Goal: Task Accomplishment & Management: Use online tool/utility

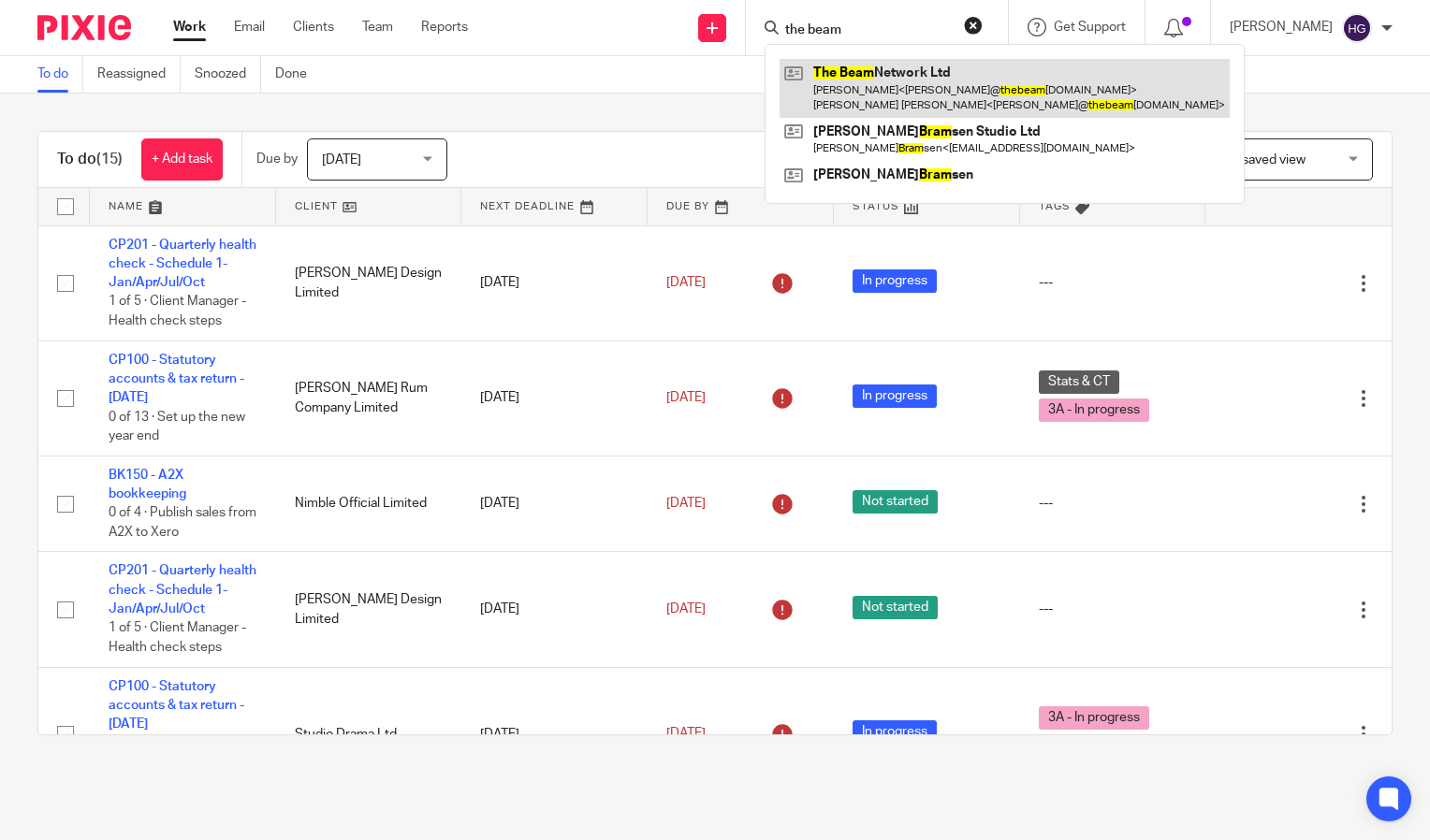
type input "the beam"
click at [893, 96] on link at bounding box center [1004, 88] width 450 height 58
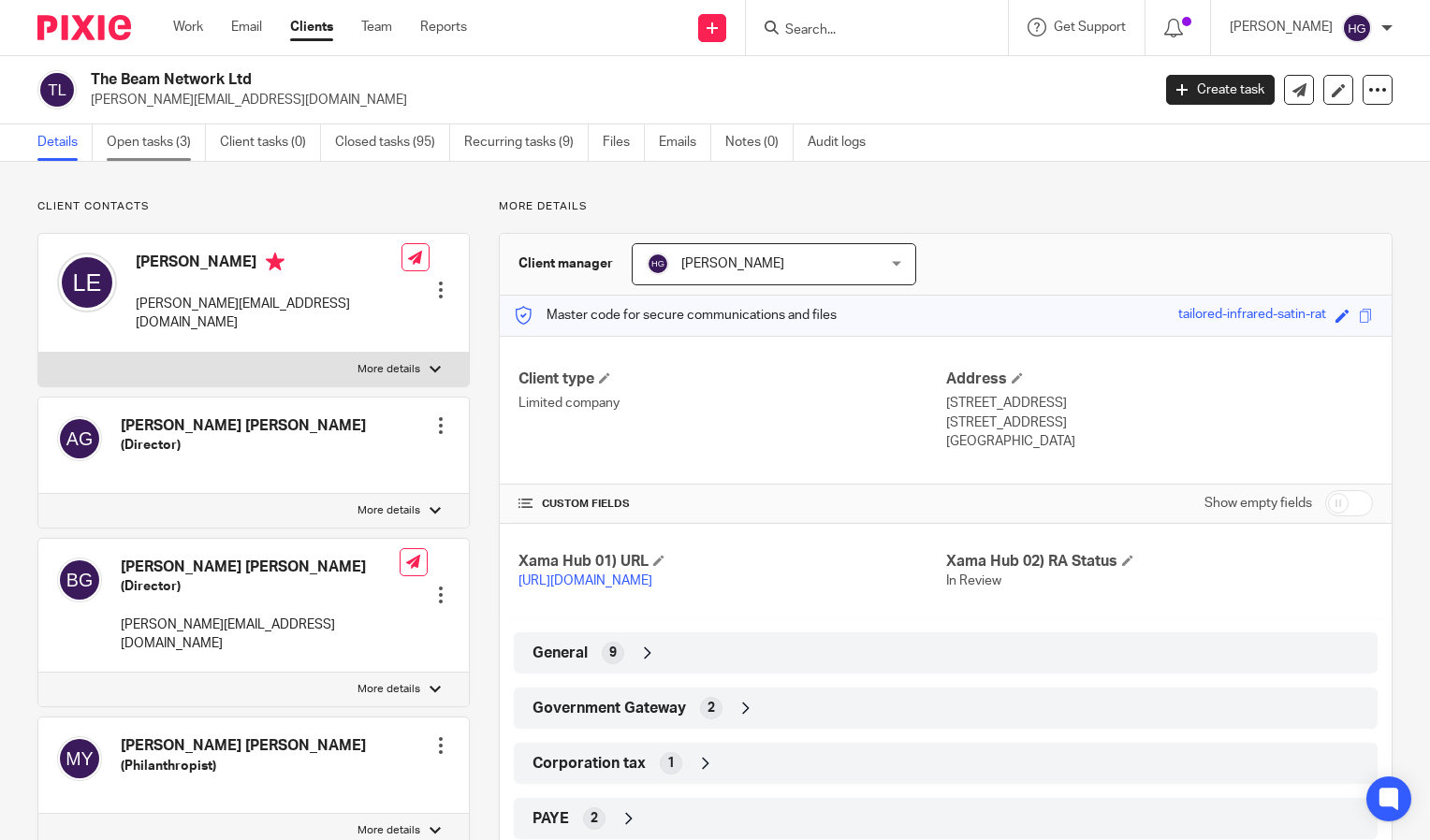
click at [175, 142] on link "Open tasks (3)" at bounding box center [156, 143] width 99 height 37
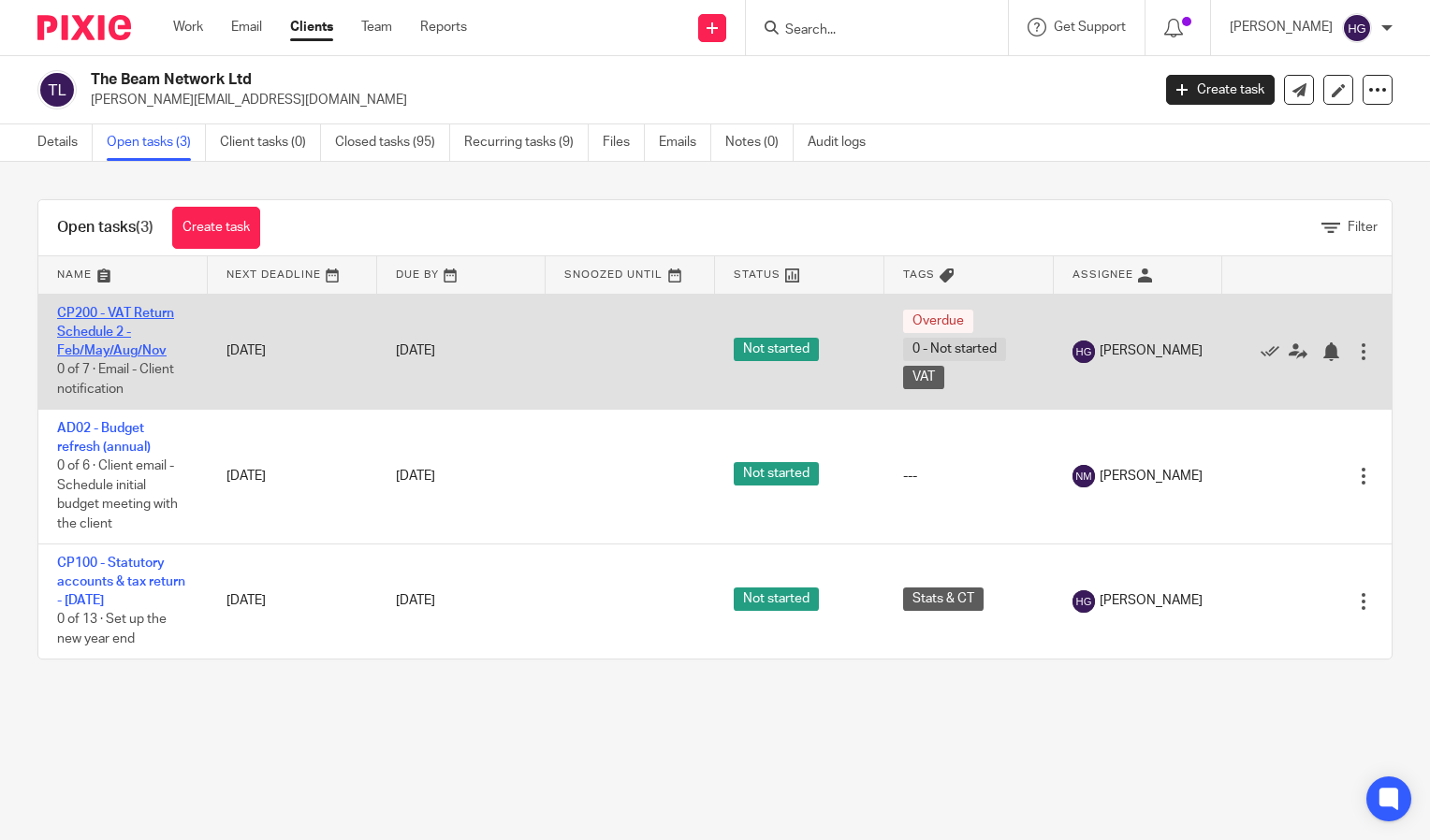
click at [112, 330] on link "CP200 - VAT Return Schedule 2 - Feb/May/Aug/Nov" at bounding box center [115, 332] width 117 height 51
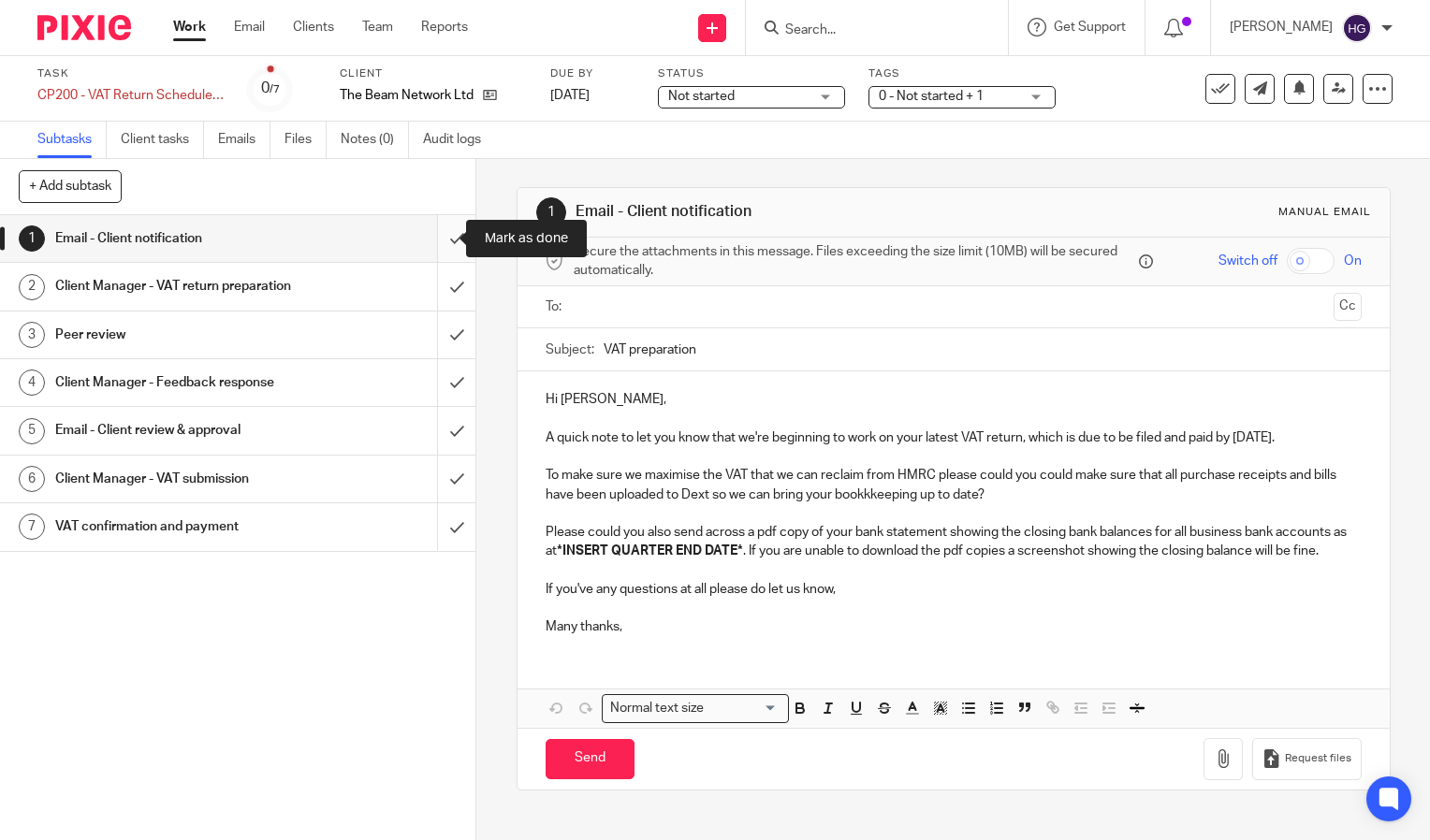
click at [436, 232] on input "submit" at bounding box center [237, 238] width 475 height 47
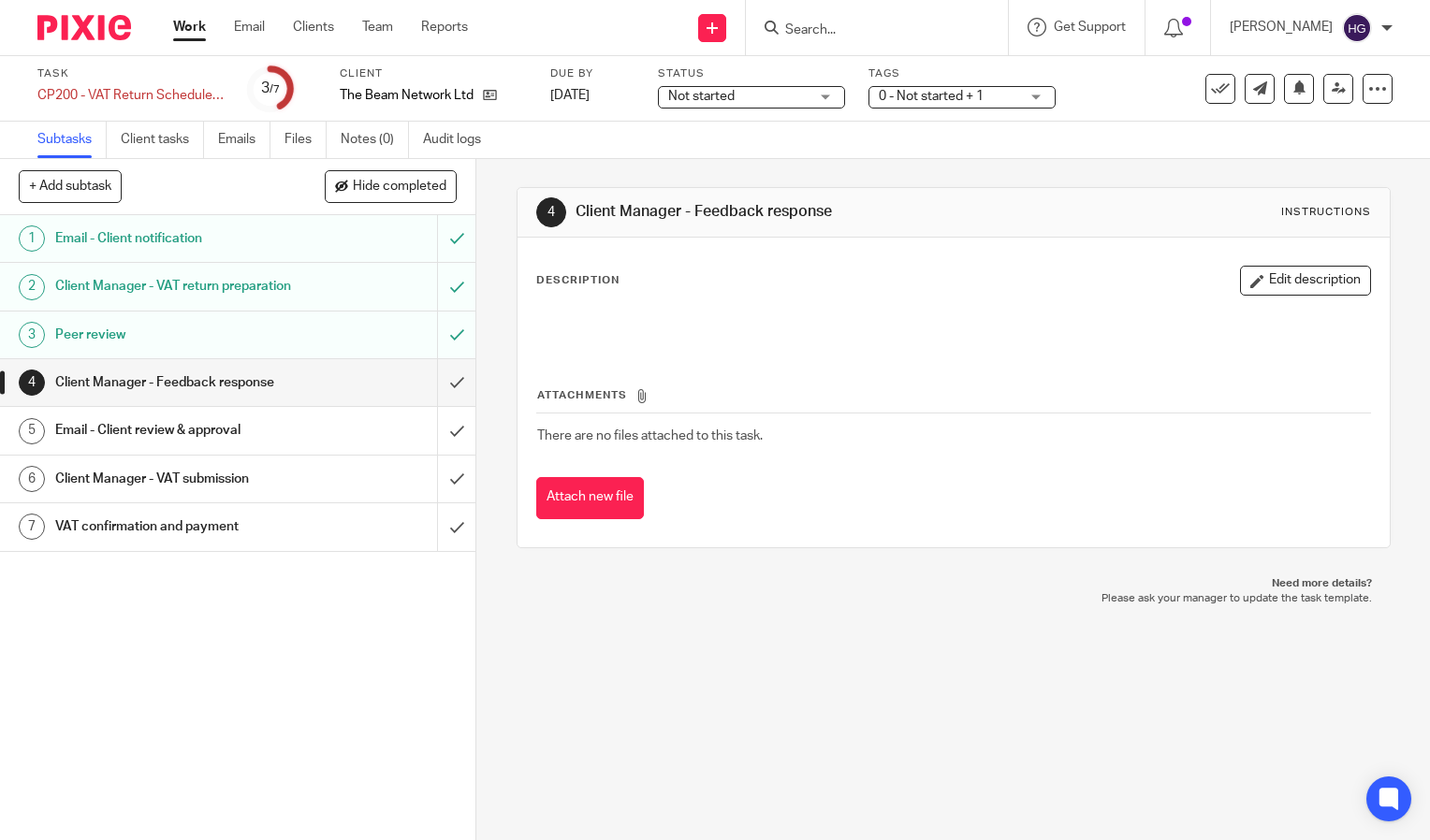
click at [438, 397] on input "submit" at bounding box center [237, 382] width 475 height 47
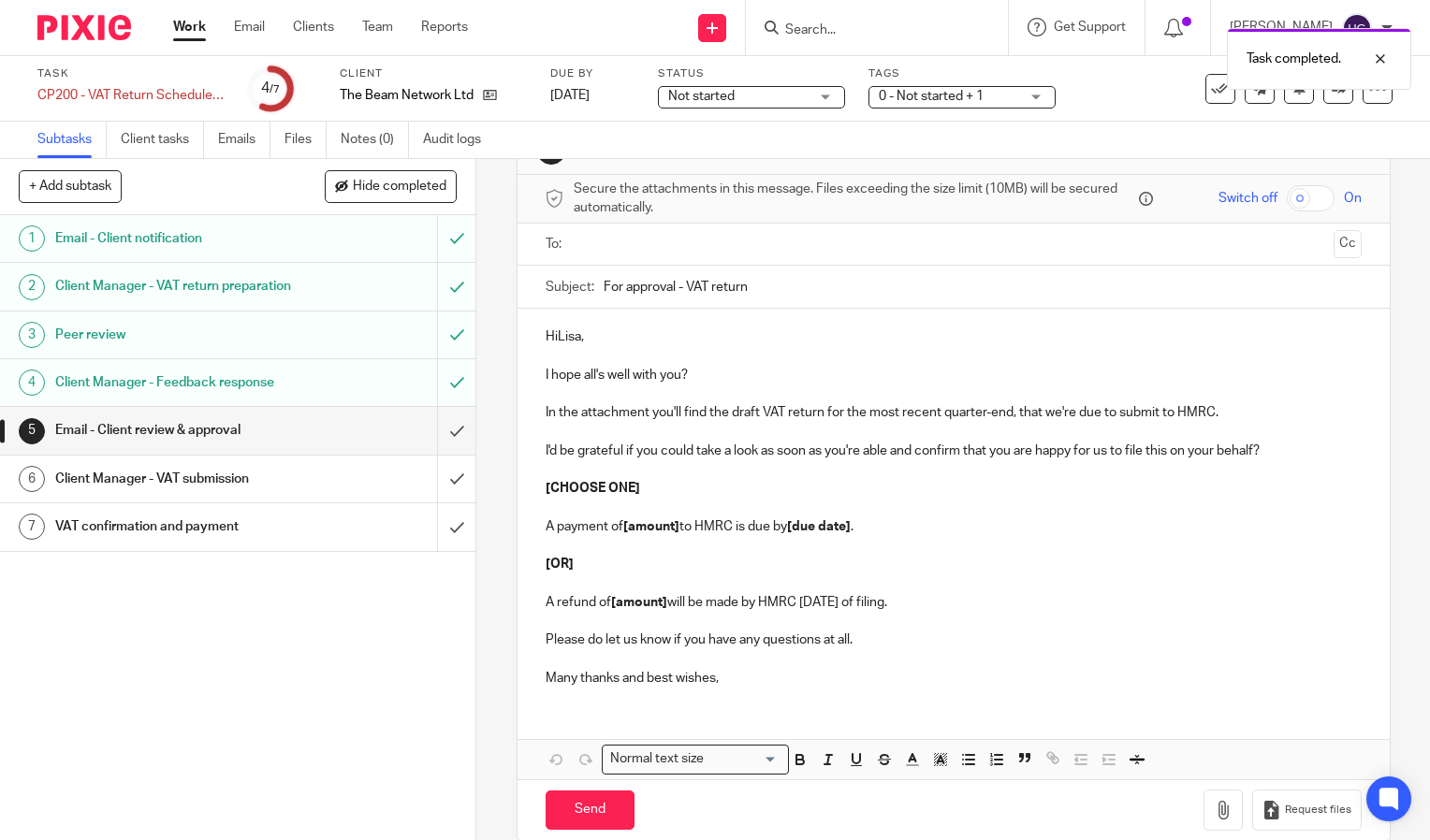
scroll to position [84, 0]
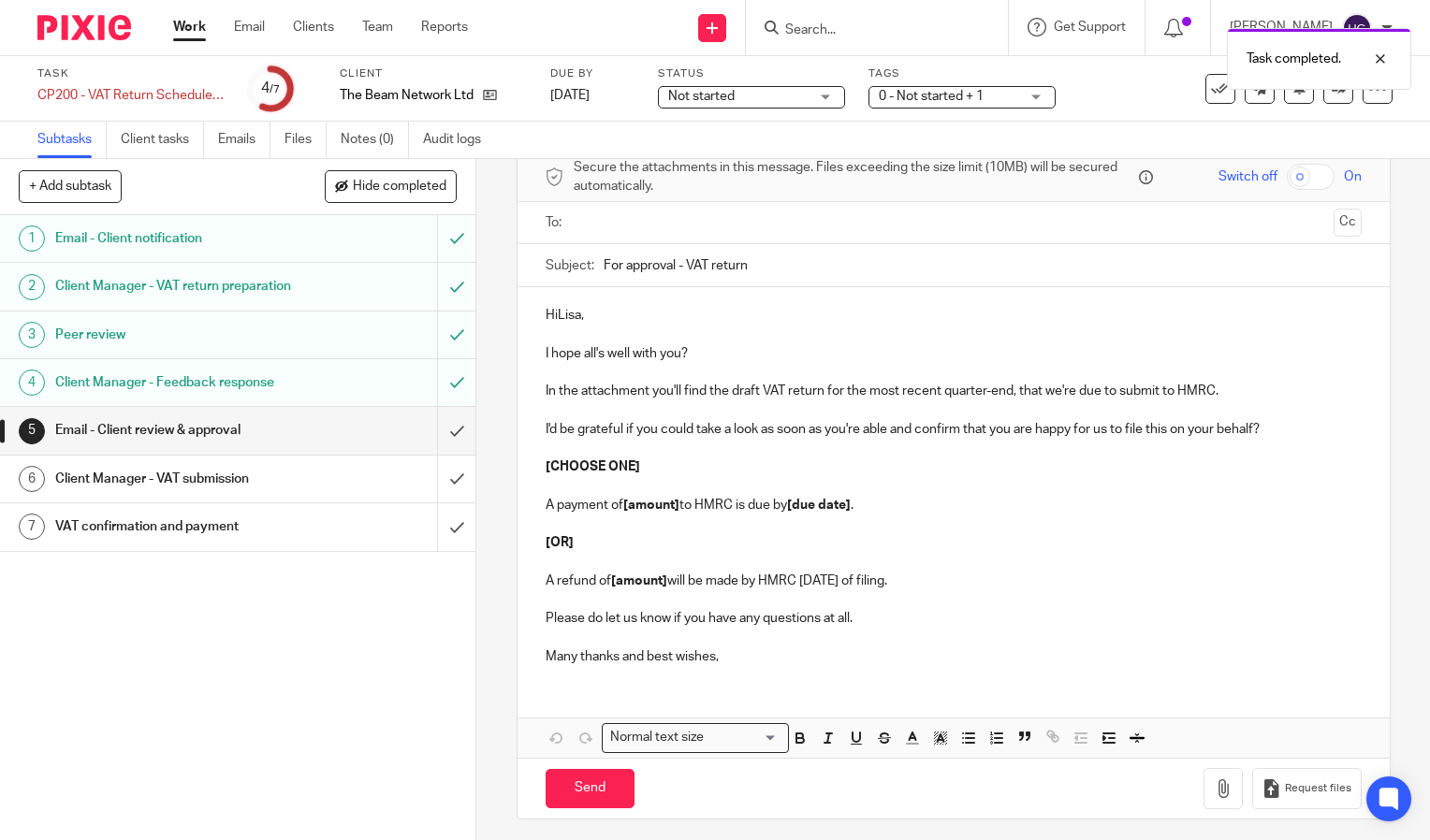
click at [969, 558] on p at bounding box center [953, 562] width 816 height 18
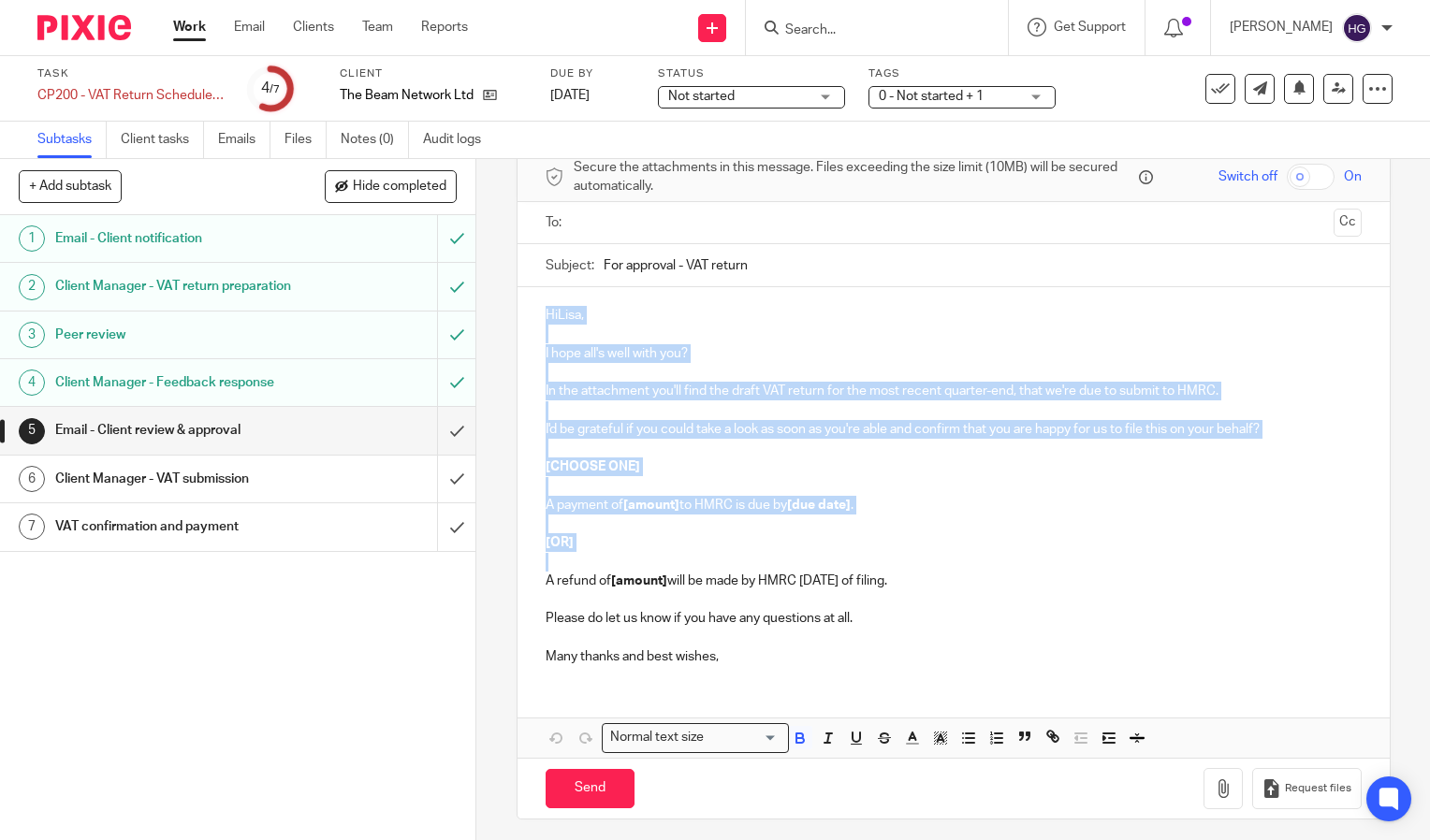
drag, startPoint x: 959, startPoint y: 570, endPoint x: 474, endPoint y: 277, distance: 566.6
click at [476, 277] on div "5 Email - Client review & approval Manual email Secure the attachments in this …" at bounding box center [953, 499] width 954 height 681
click at [1282, 428] on p "I'd be grateful if you could take a look as soon as you're able and confirm tha…" at bounding box center [953, 429] width 816 height 18
drag, startPoint x: 1282, startPoint y: 428, endPoint x: 535, endPoint y: 306, distance: 756.9
click at [535, 306] on div "HiLisa, I hope all's well with you? In the attachment you'll find the draft VAT…" at bounding box center [953, 484] width 872 height 393
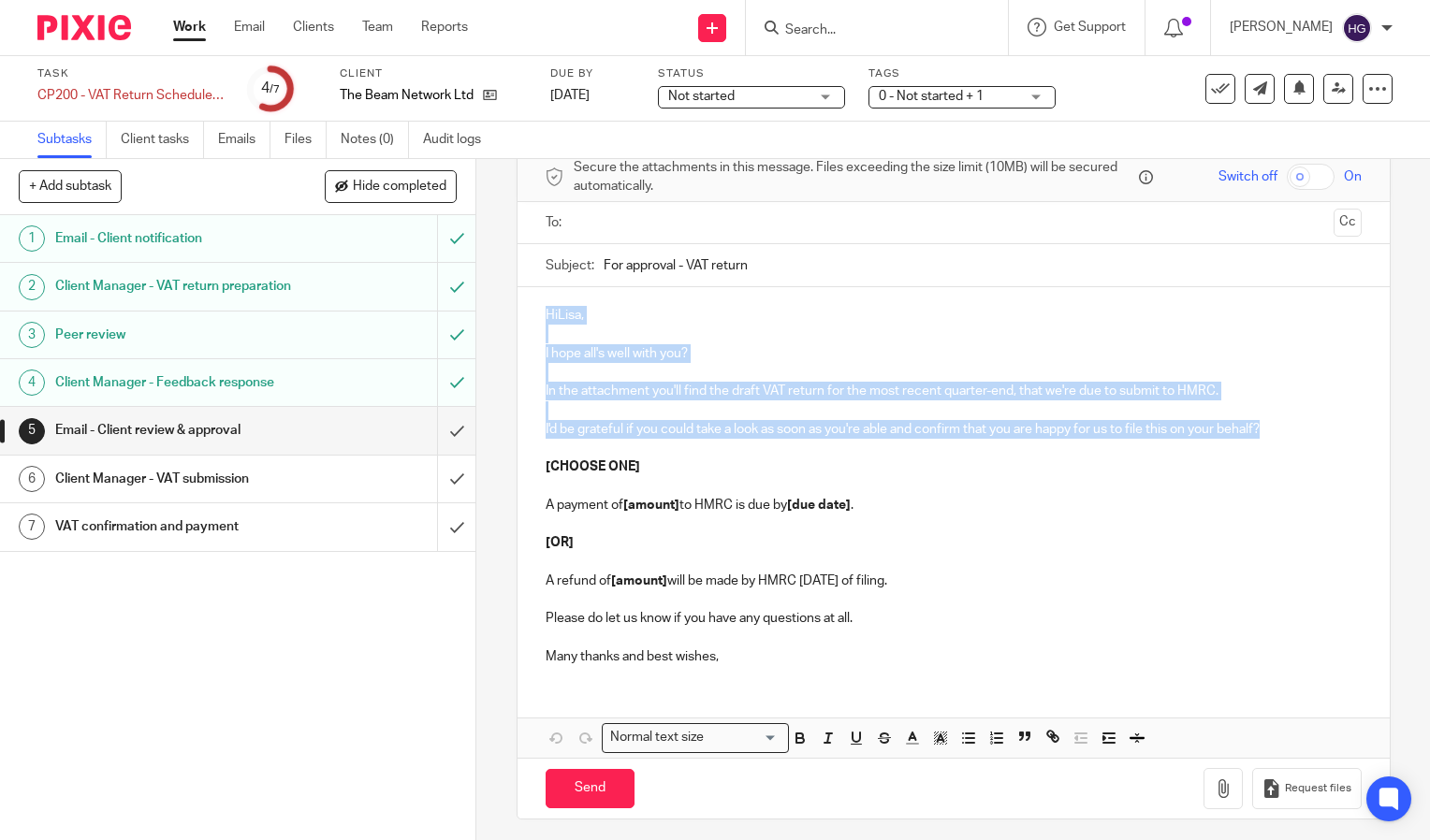
copy div "HiLisa, I hope all's well with you? In the attachment you'll find the draft VAT…"
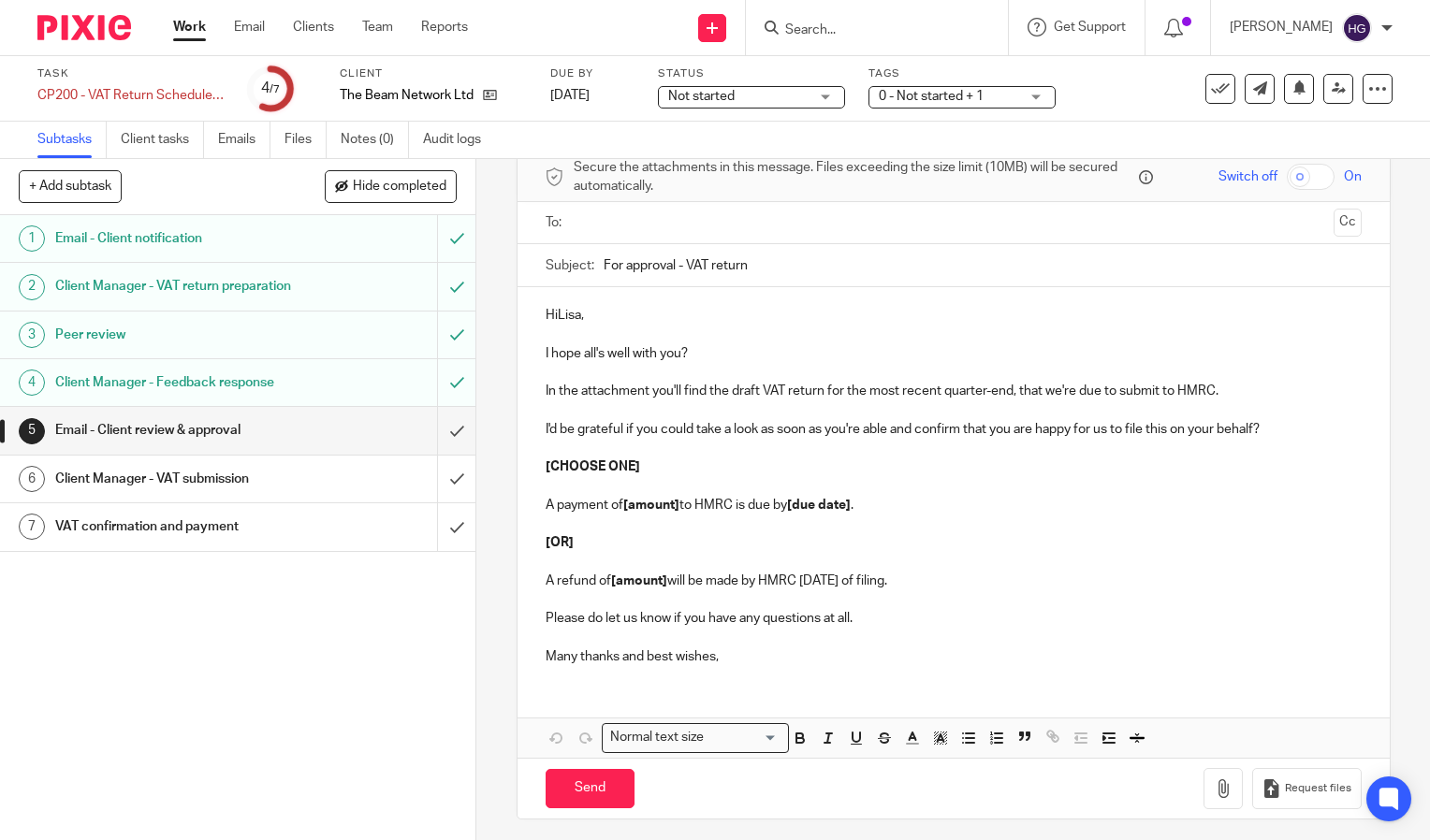
click at [538, 579] on div "HiLisa, I hope all's well with you? In the attachment you'll find the draft VAT…" at bounding box center [953, 484] width 872 height 393
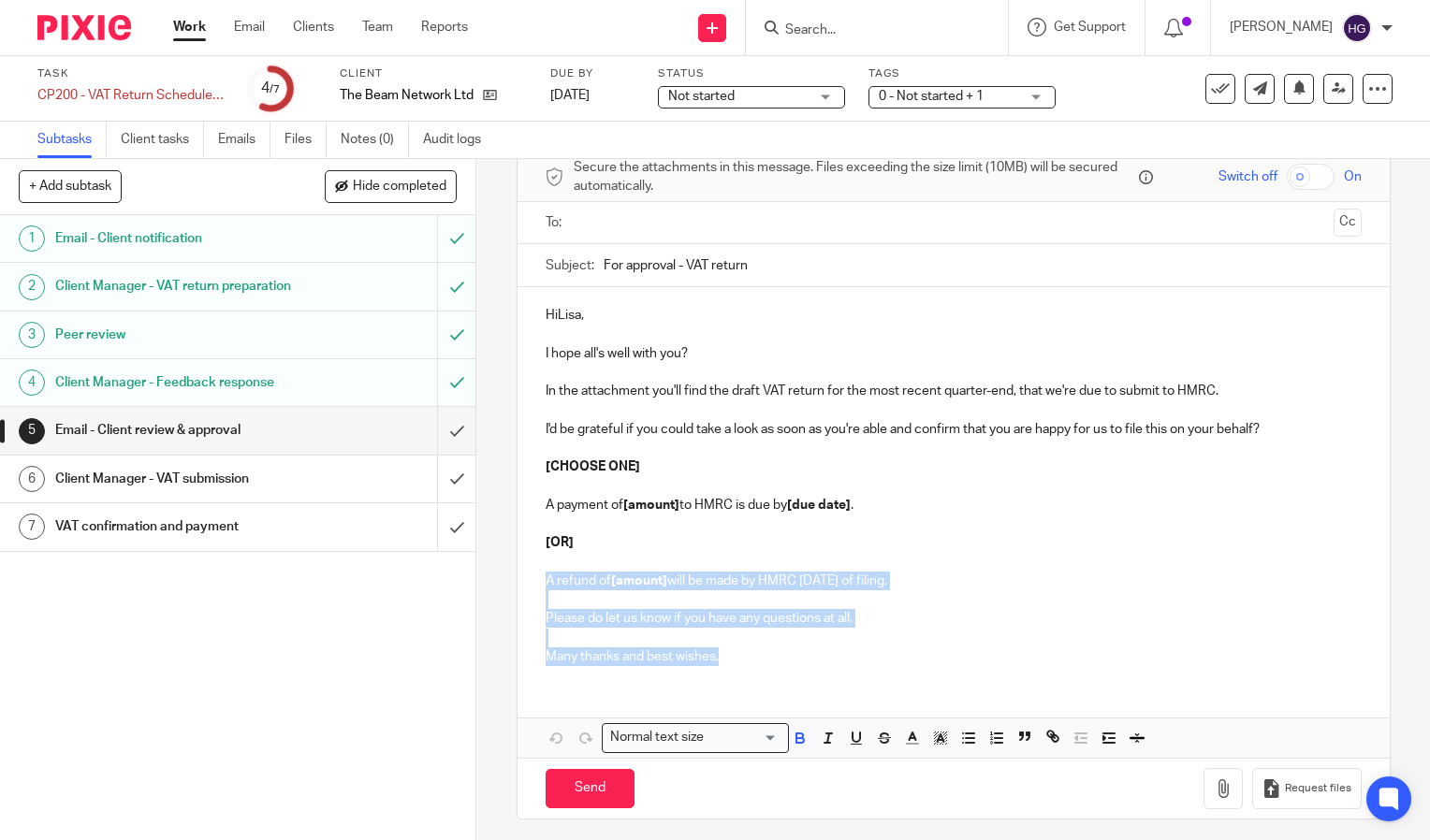
drag, startPoint x: 720, startPoint y: 665, endPoint x: 537, endPoint y: 579, distance: 202.2
click at [537, 579] on div "HiLisa, I hope all's well with you? In the attachment you'll find the draft VAT…" at bounding box center [953, 484] width 872 height 393
copy div "A refund of [amount] will be made by HMRC [DATE] of filing. Please do let us kn…"
